Goal: Information Seeking & Learning: Learn about a topic

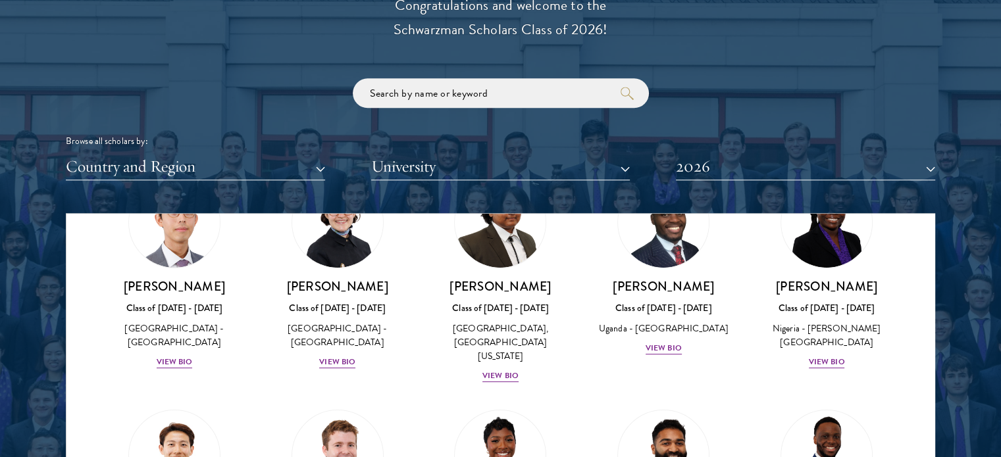
scroll to position [354, 0]
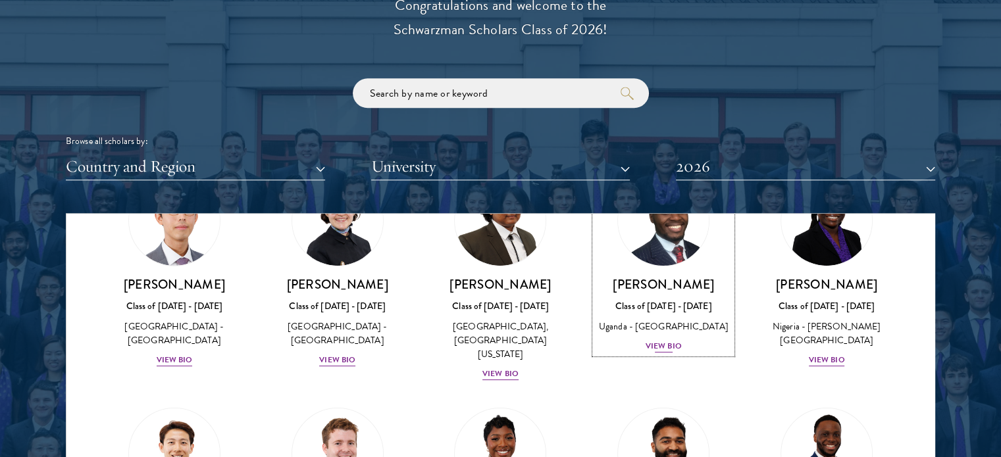
click at [656, 342] on div "View Bio" at bounding box center [664, 346] width 36 height 13
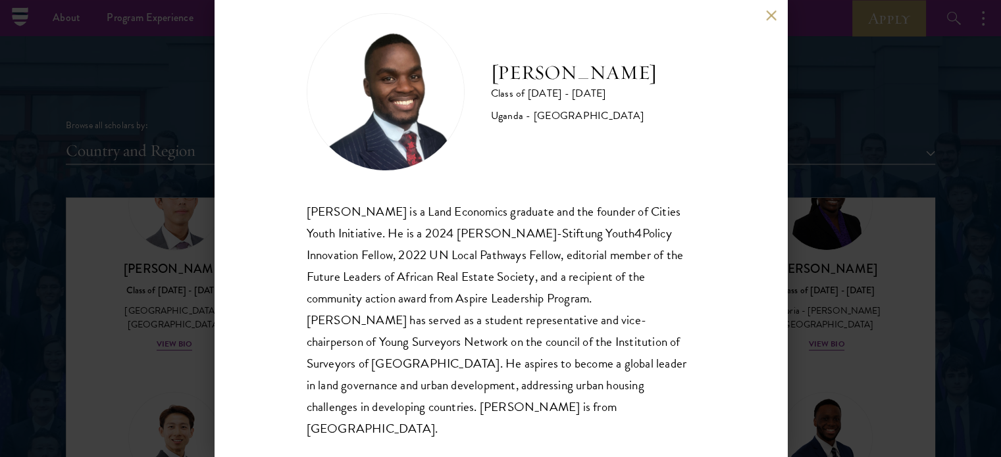
scroll to position [1545, 0]
click at [771, 13] on button at bounding box center [771, 15] width 11 height 11
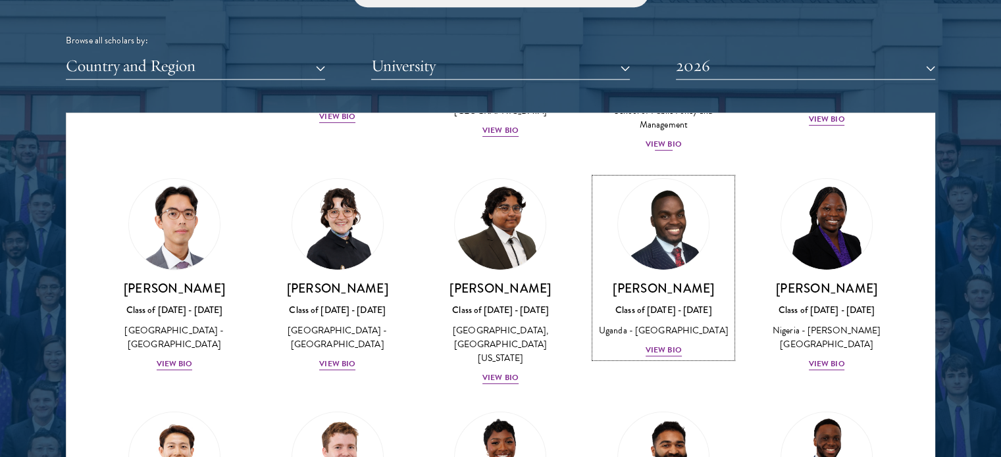
scroll to position [258, 0]
